Goal: Task Accomplishment & Management: Manage account settings

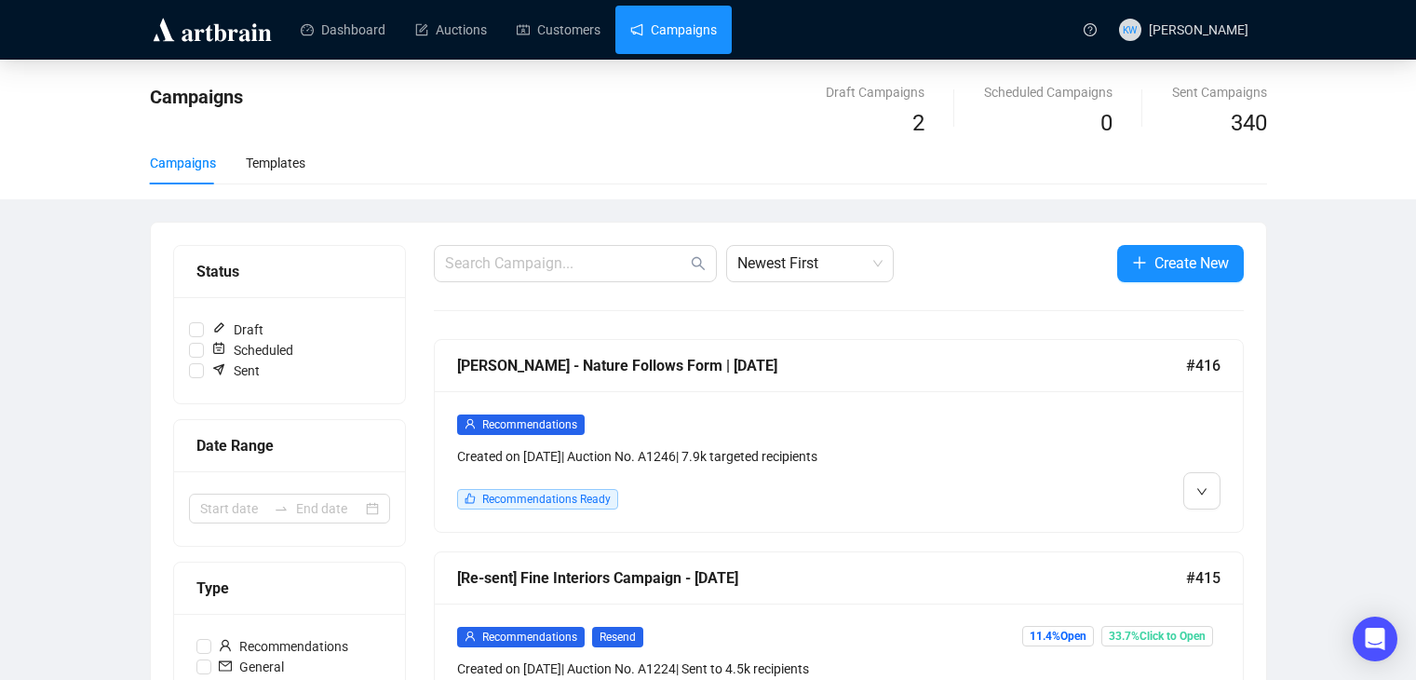
scroll to position [85, 0]
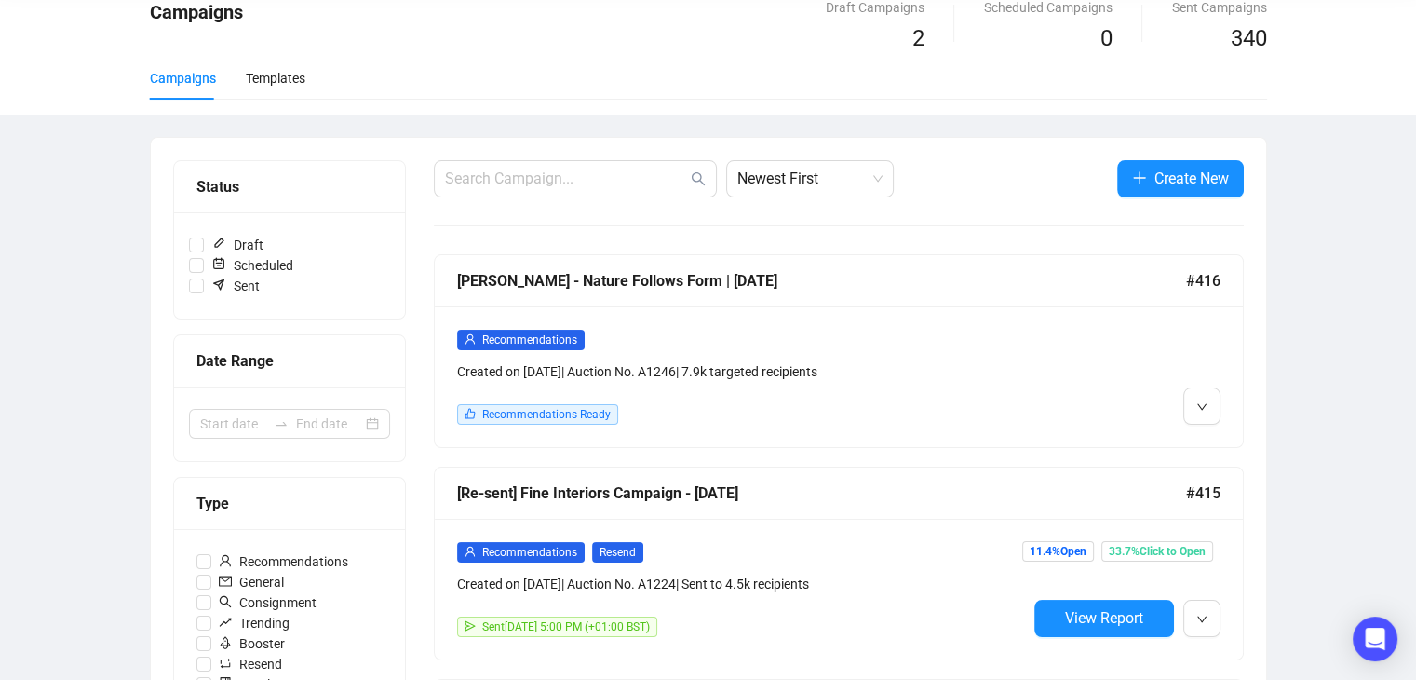
click at [833, 329] on div "Recommendations" at bounding box center [742, 339] width 570 height 21
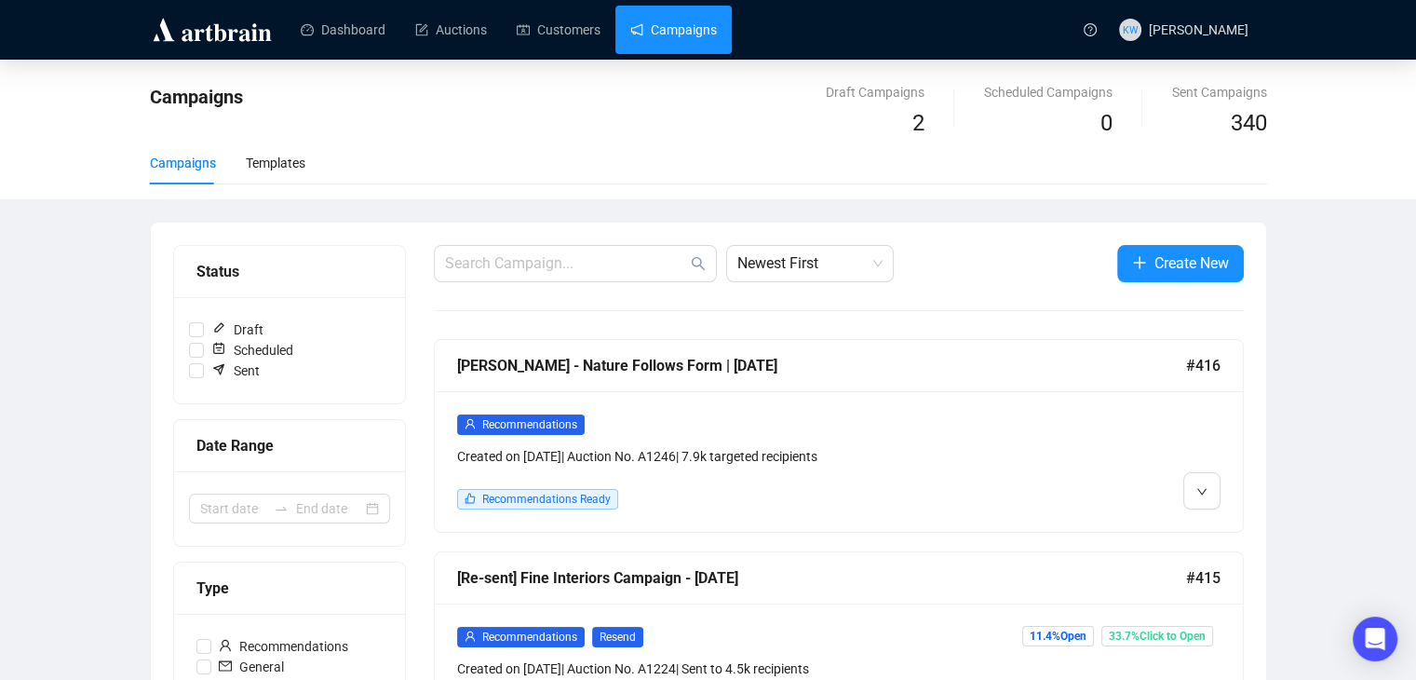
click at [701, 467] on div "Recommendations Created on [DATE] | Auction No. A1246 | 7.9k targeted recipient…" at bounding box center [742, 461] width 570 height 96
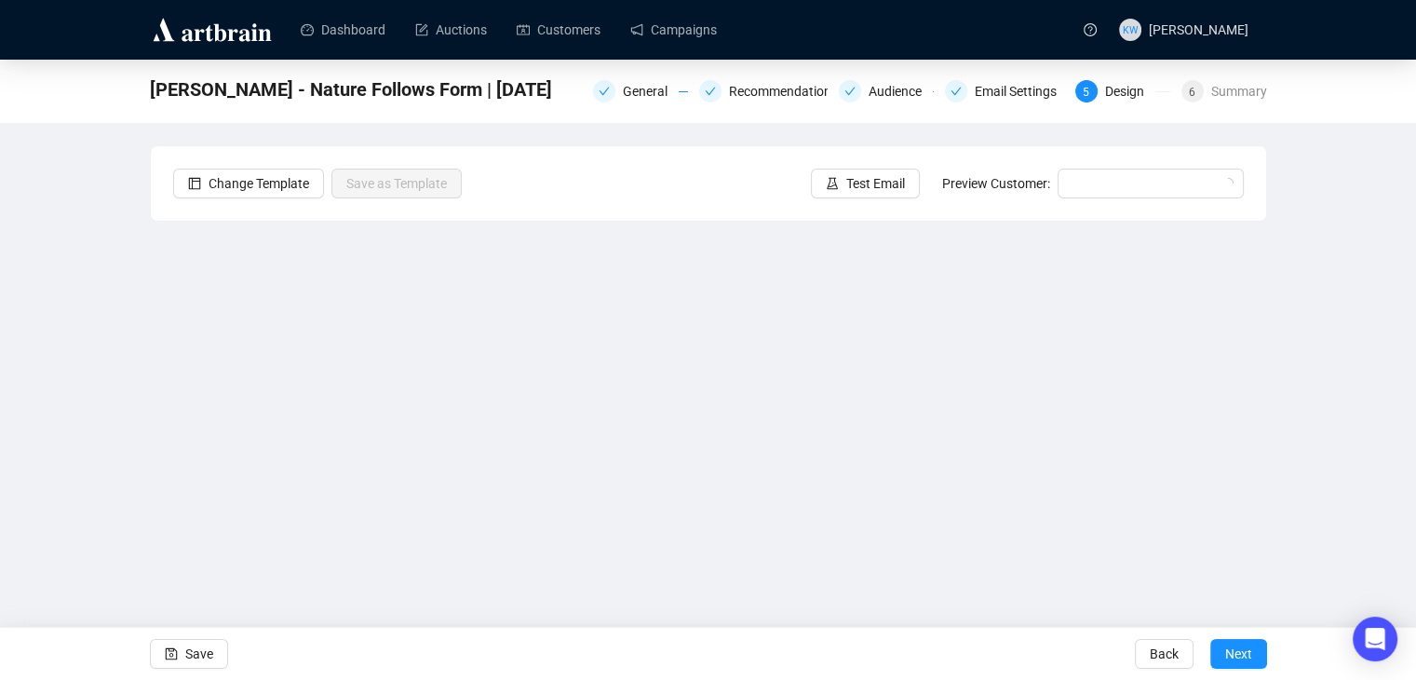
scroll to position [12, 0]
